Goal: Information Seeking & Learning: Learn about a topic

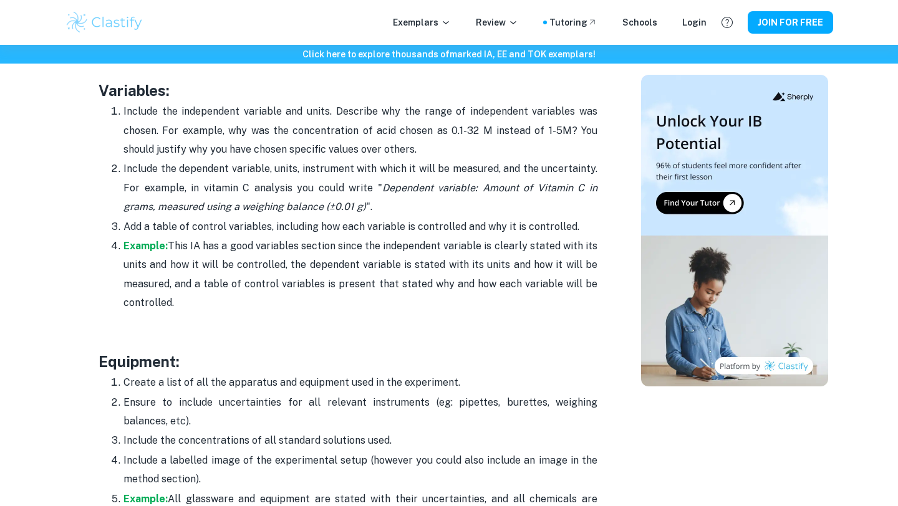
click at [377, 358] on h3 "Equipment:" at bounding box center [348, 361] width 499 height 22
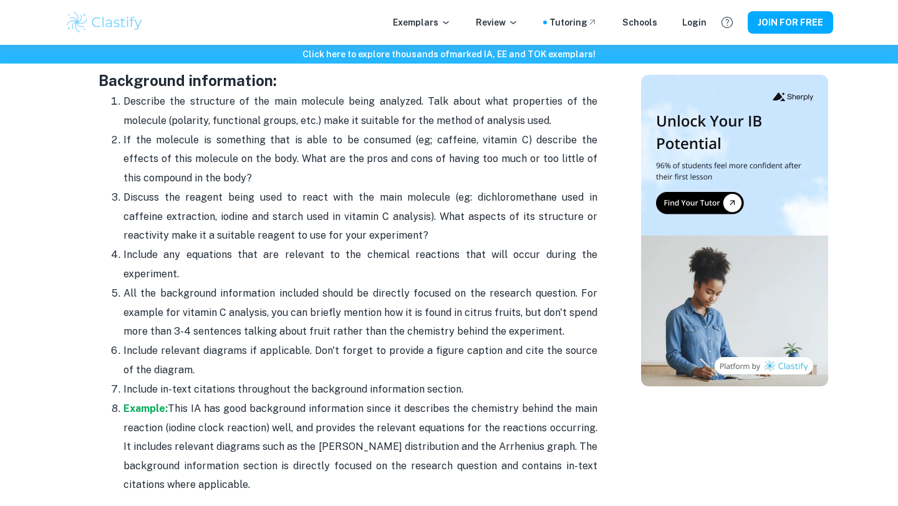
scroll to position [1684, 0]
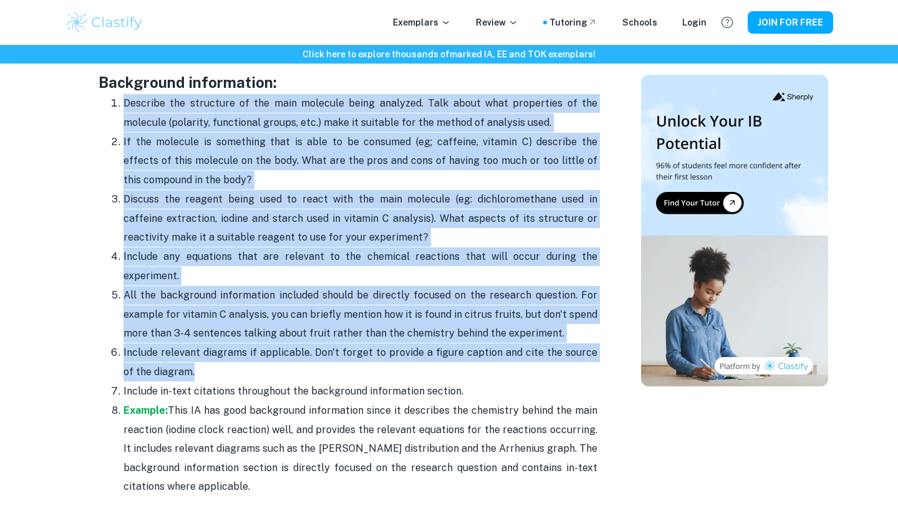
drag, startPoint x: 188, startPoint y: 370, endPoint x: 123, endPoint y: 108, distance: 270.4
click at [123, 108] on ol "Describe the structure of the main molecule being analyzed. Talk about what pro…" at bounding box center [348, 295] width 499 height 403
copy ol "Describe the structure of the main molecule being analyzed. Talk about what pro…"
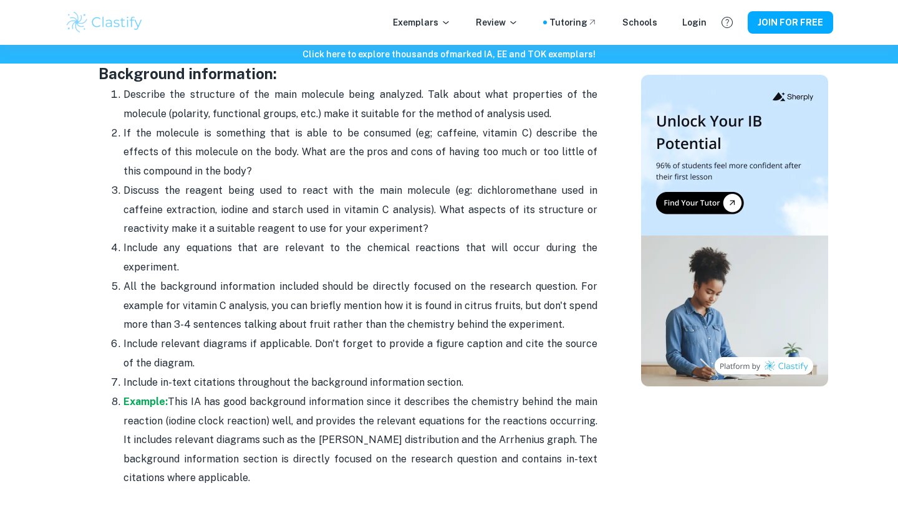
scroll to position [1685, 0]
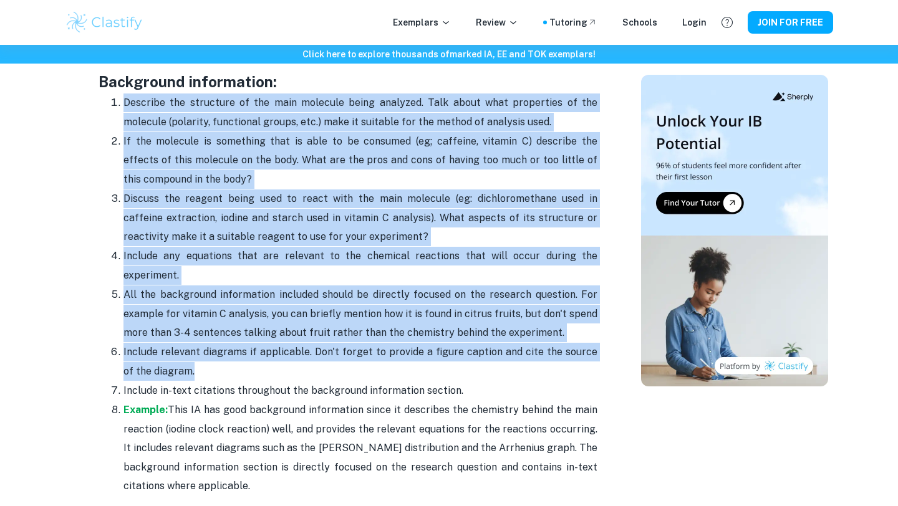
drag, startPoint x: 109, startPoint y: 93, endPoint x: 421, endPoint y: 368, distance: 416.5
click at [421, 369] on ol "Describe the structure of the main molecule being analyzed. Talk about what pro…" at bounding box center [348, 294] width 499 height 403
copy ol "Loremips dol sitametco ad eli sedd eiusmodt incid utlabore. Etdo magna aliq eni…"
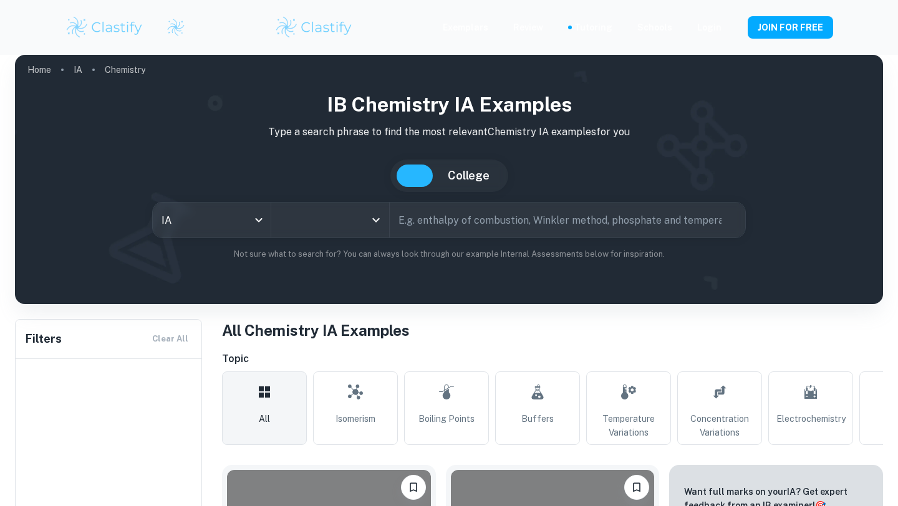
type input "Chemistry"
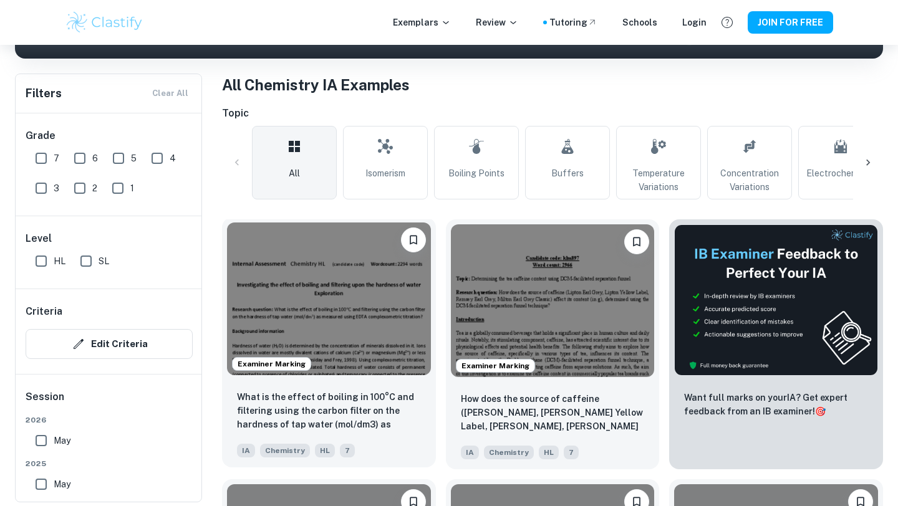
scroll to position [226, 0]
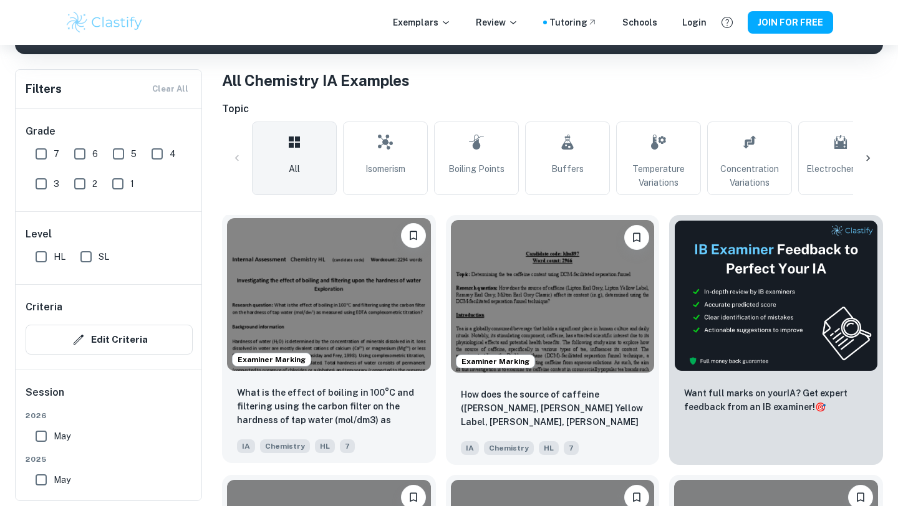
click at [352, 309] on img at bounding box center [329, 294] width 204 height 153
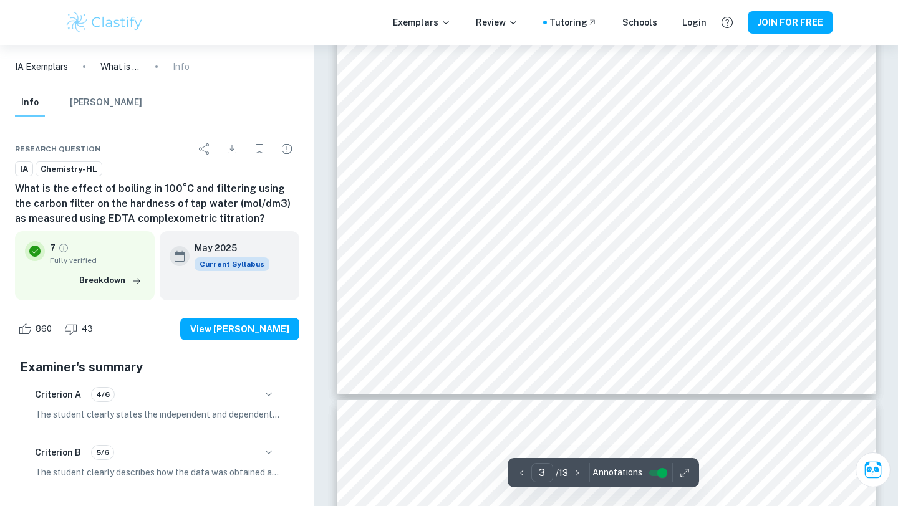
type input "4"
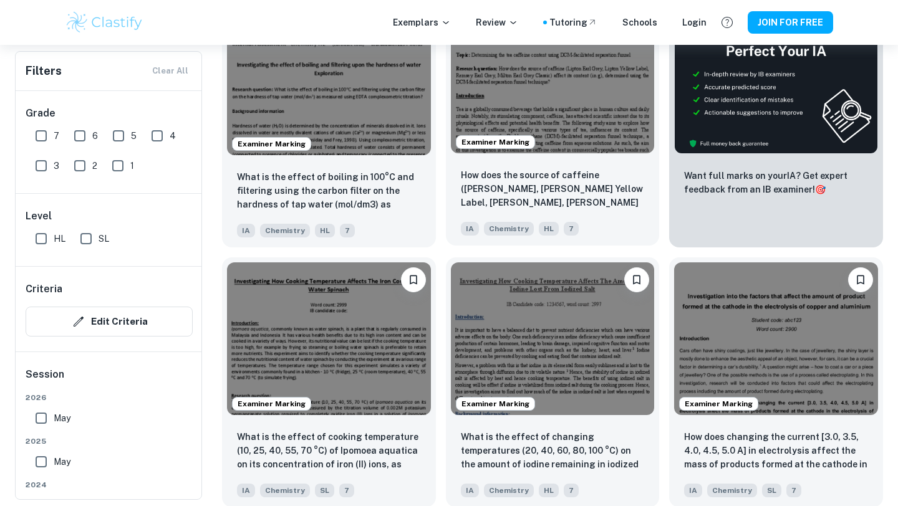
scroll to position [453, 0]
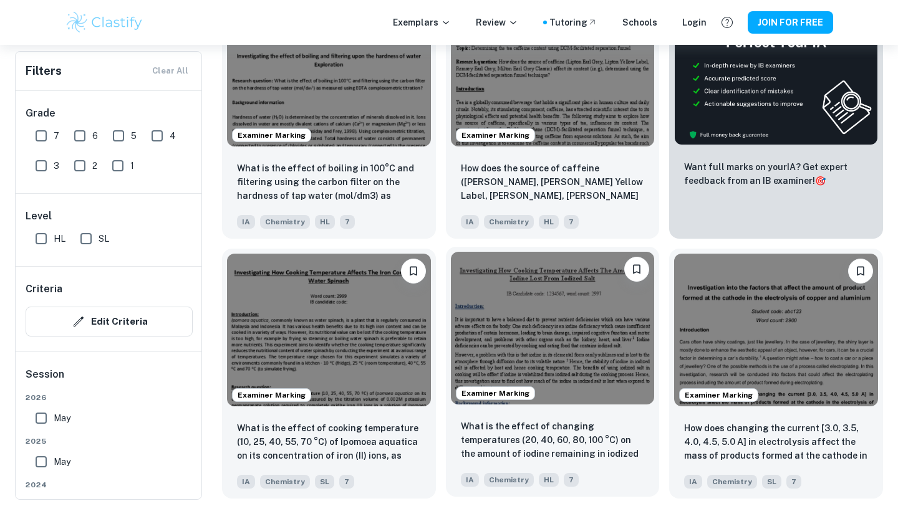
click at [553, 345] on img at bounding box center [553, 328] width 204 height 153
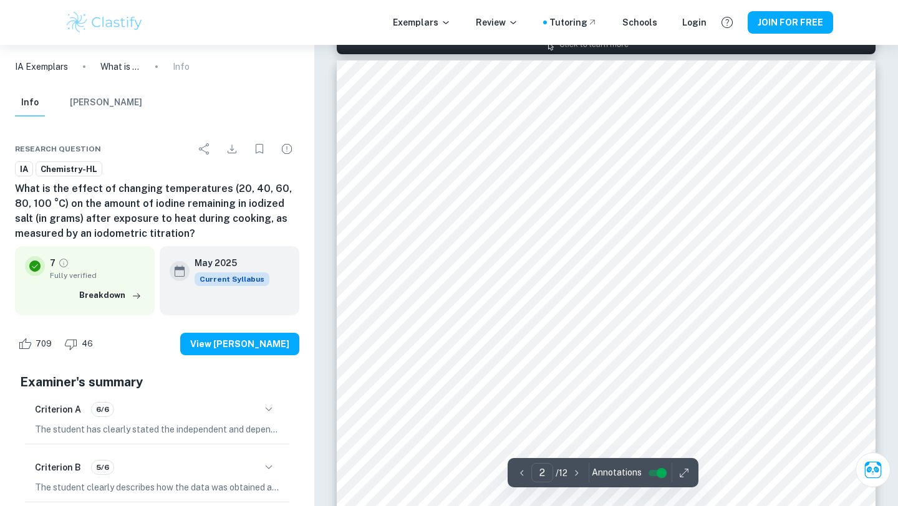
scroll to position [782, 0]
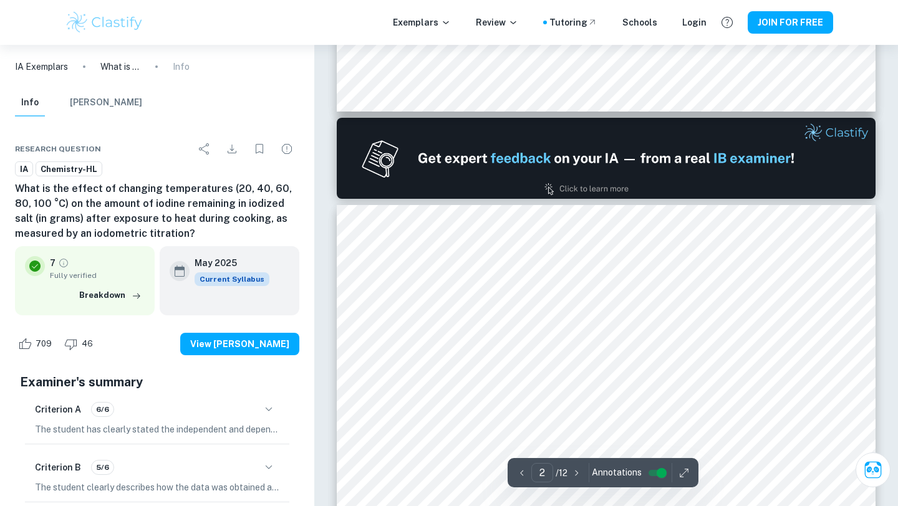
type input "1"
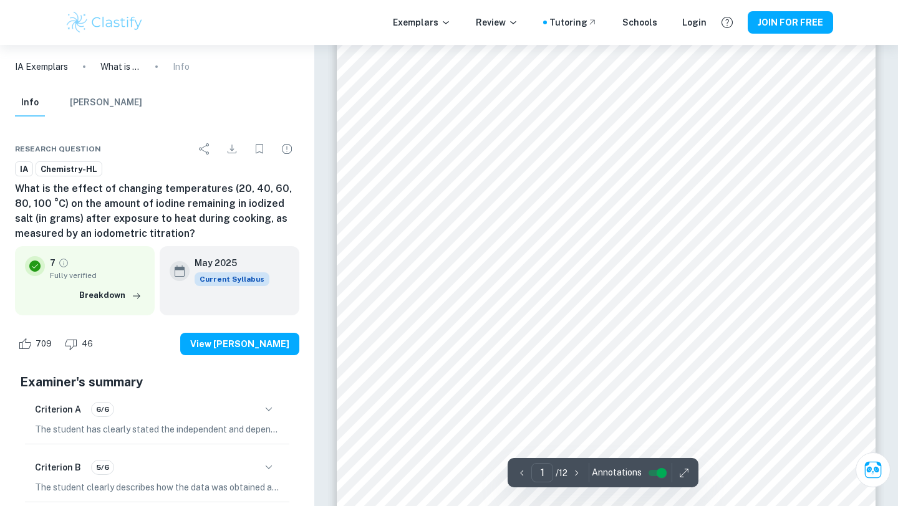
scroll to position [218, 0]
